Goal: Information Seeking & Learning: Find specific page/section

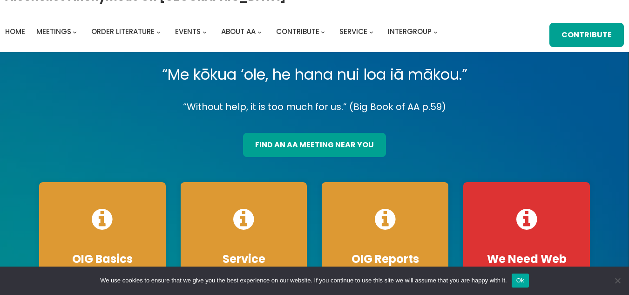
scroll to position [19, 0]
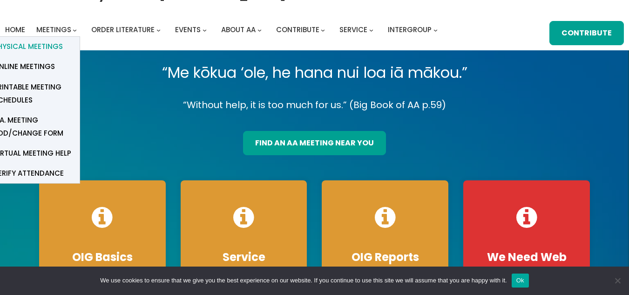
click at [45, 47] on span "Physical Meetings" at bounding box center [27, 46] width 69 height 13
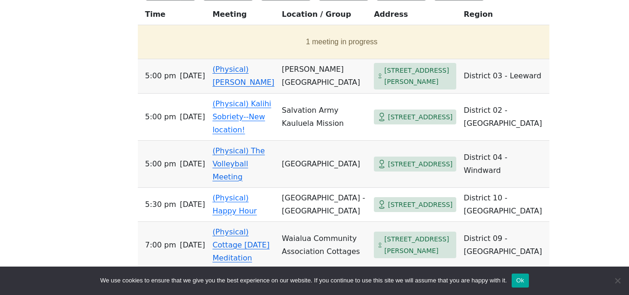
scroll to position [466, 0]
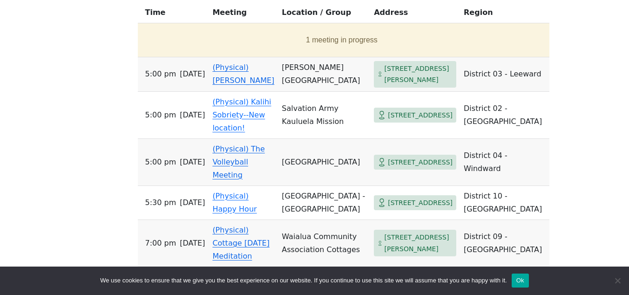
click at [239, 163] on link "(Physical) The Volleyball Meeting" at bounding box center [238, 161] width 52 height 35
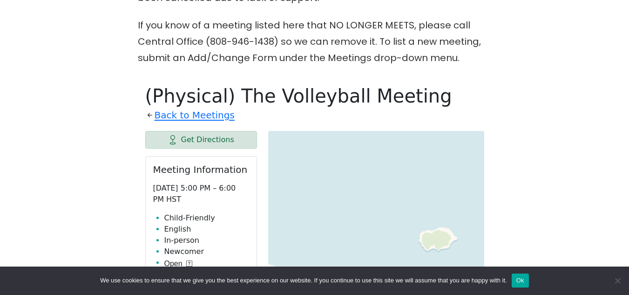
scroll to position [335, 0]
